Goal: Transaction & Acquisition: Purchase product/service

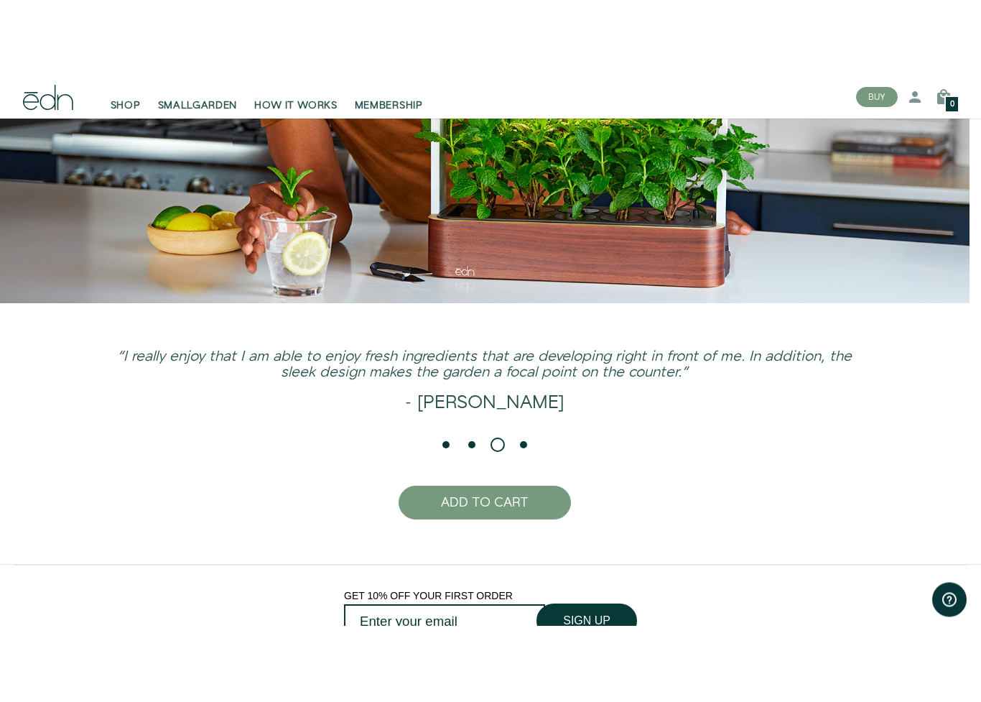
scroll to position [3211, 0]
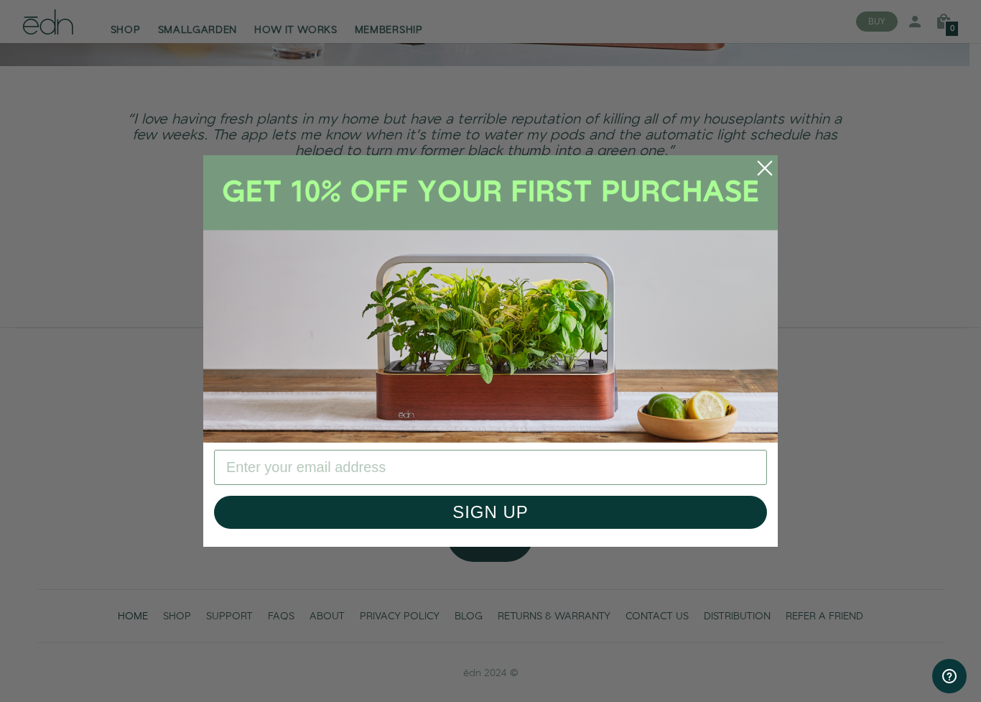
click at [769, 163] on circle "Close dialog" at bounding box center [765, 168] width 32 height 32
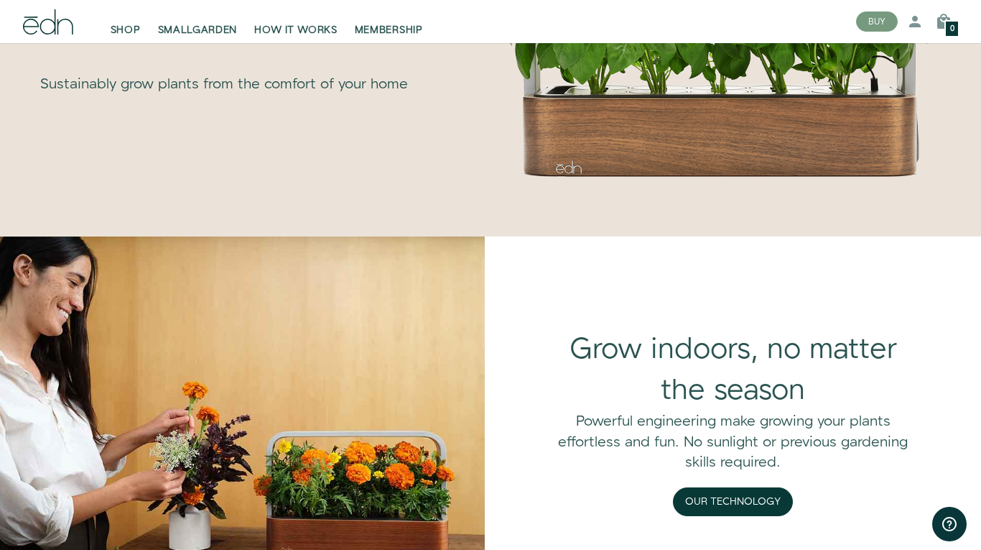
scroll to position [1067, 0]
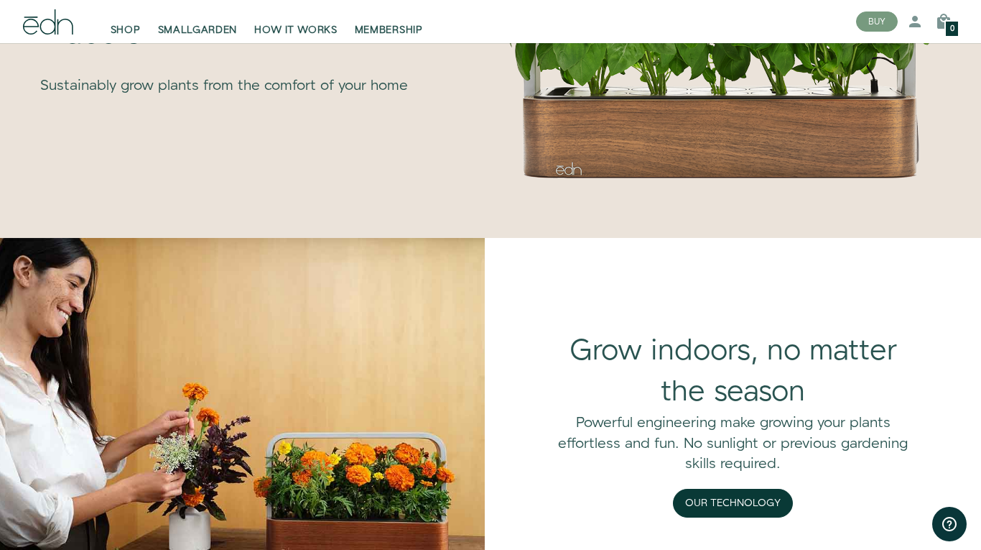
click at [126, 16] on link "SHOP" at bounding box center [125, 22] width 47 height 32
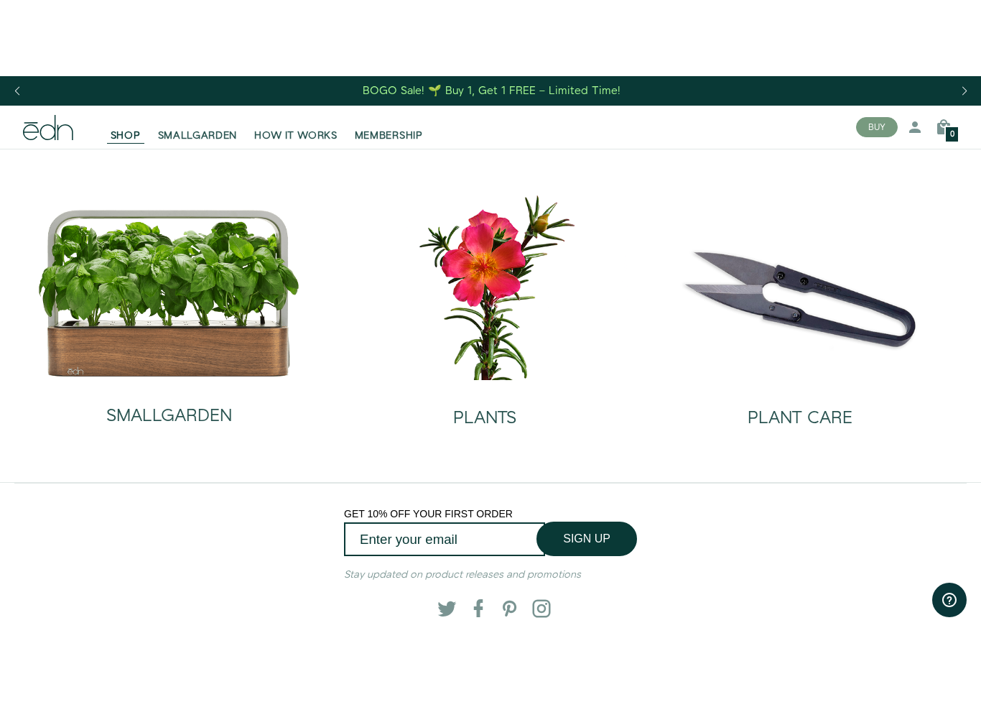
scroll to position [80, 0]
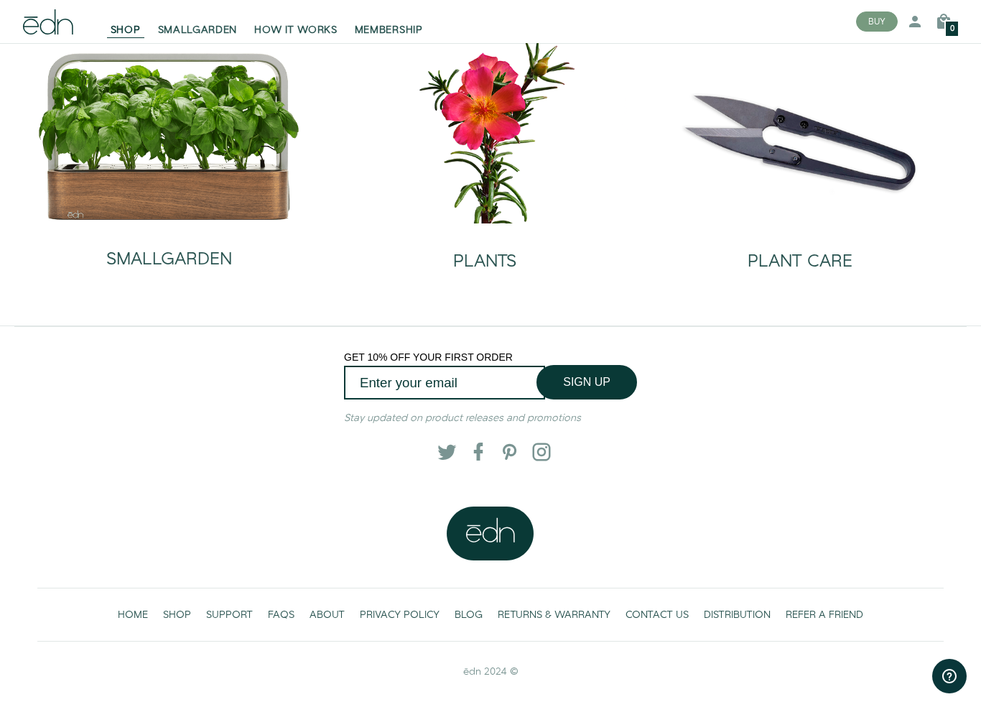
click at [216, 190] on img at bounding box center [169, 136] width 264 height 169
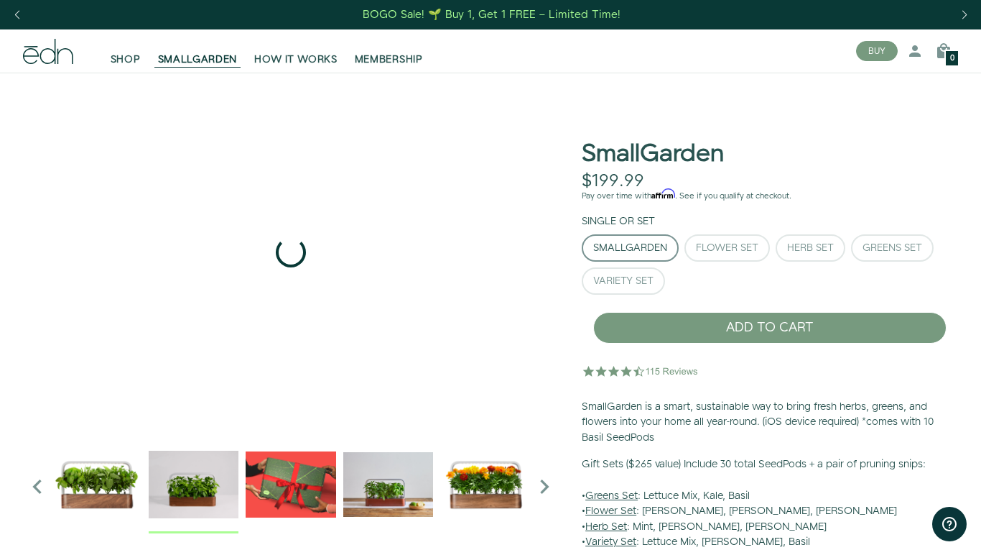
click at [195, 493] on img "2 / 6" at bounding box center [194, 484] width 90 height 90
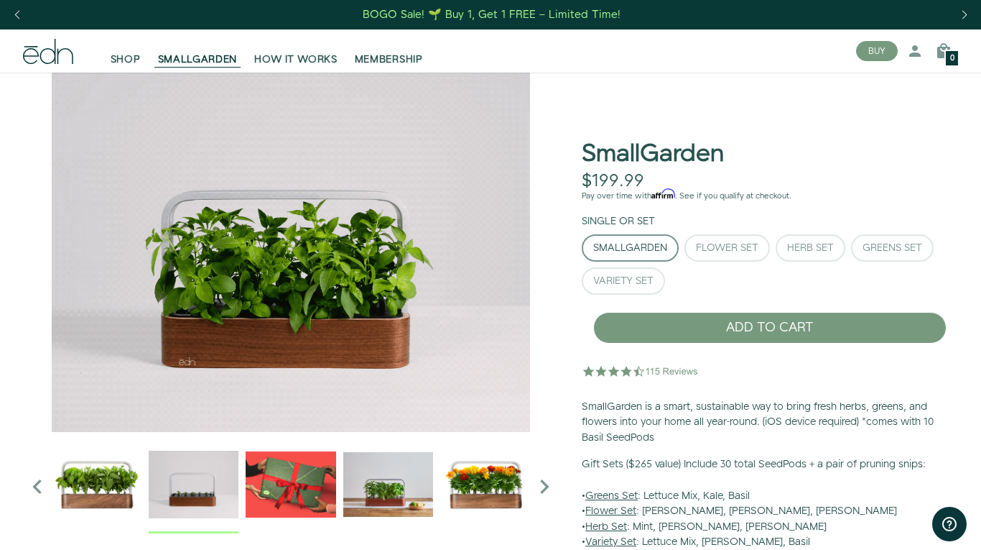
click at [277, 478] on img "3 / 6" at bounding box center [291, 484] width 90 height 90
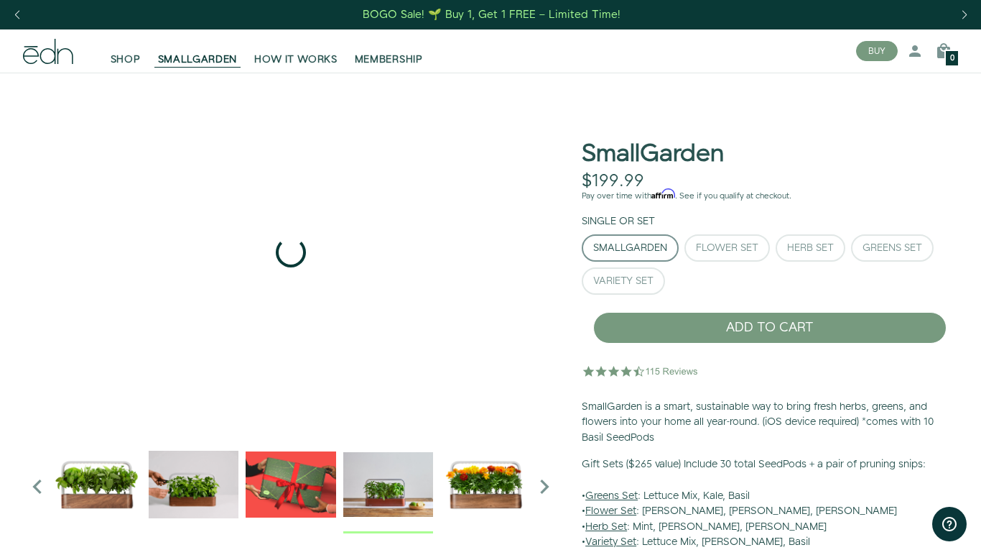
click at [366, 484] on img "4 / 6" at bounding box center [388, 484] width 90 height 90
click at [482, 486] on img "5 / 6" at bounding box center [485, 484] width 90 height 90
